Goal: Task Accomplishment & Management: Complete application form

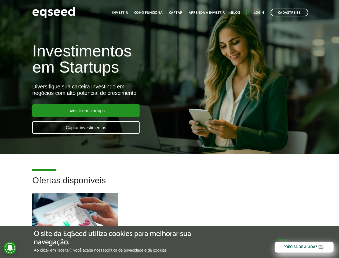
click at [283, 240] on button "Aceitar" at bounding box center [284, 239] width 44 height 9
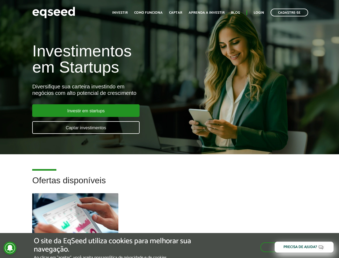
click at [10, 248] on icon at bounding box center [10, 248] width 6 height 6
